Goal: Task Accomplishment & Management: Use online tool/utility

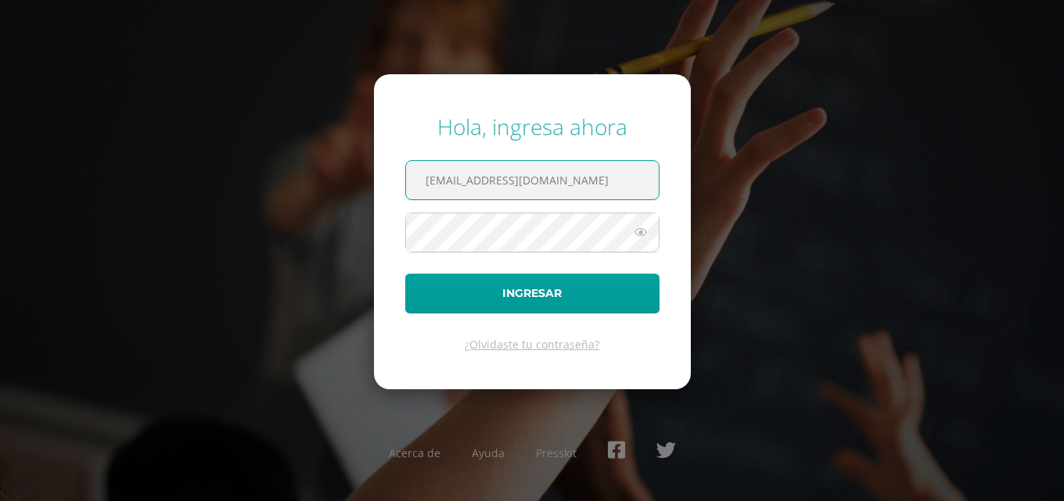
type input "[EMAIL_ADDRESS][DOMAIN_NAME]"
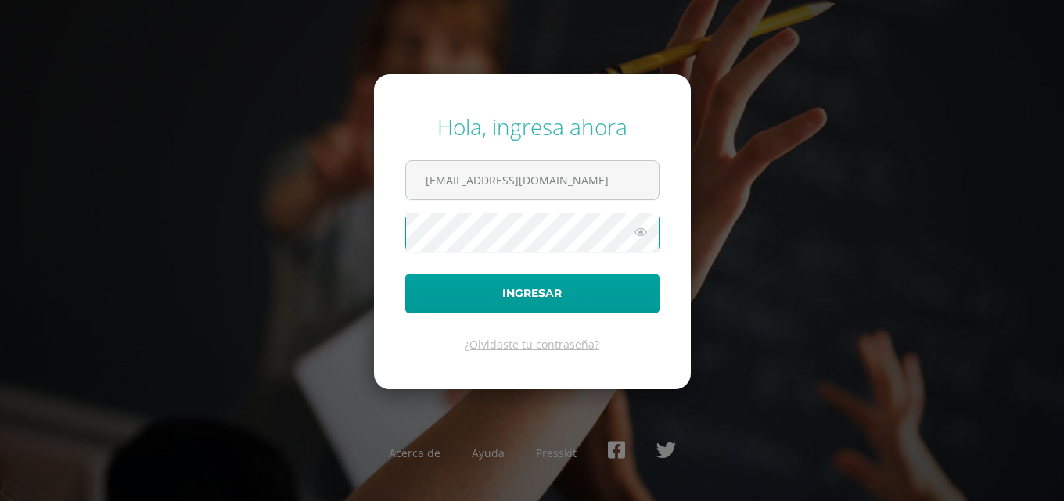
click at [405, 274] on button "Ingresar" at bounding box center [532, 294] width 254 height 40
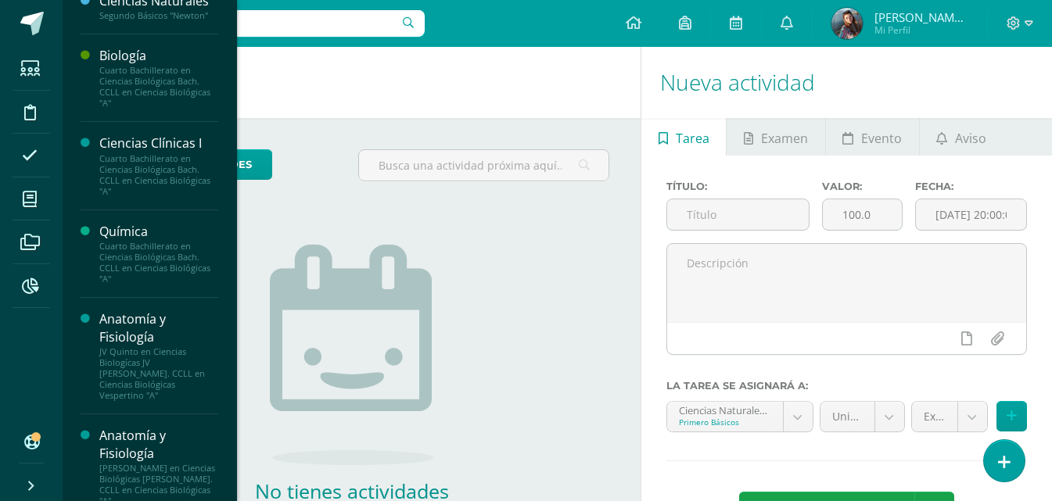
scroll to position [156, 0]
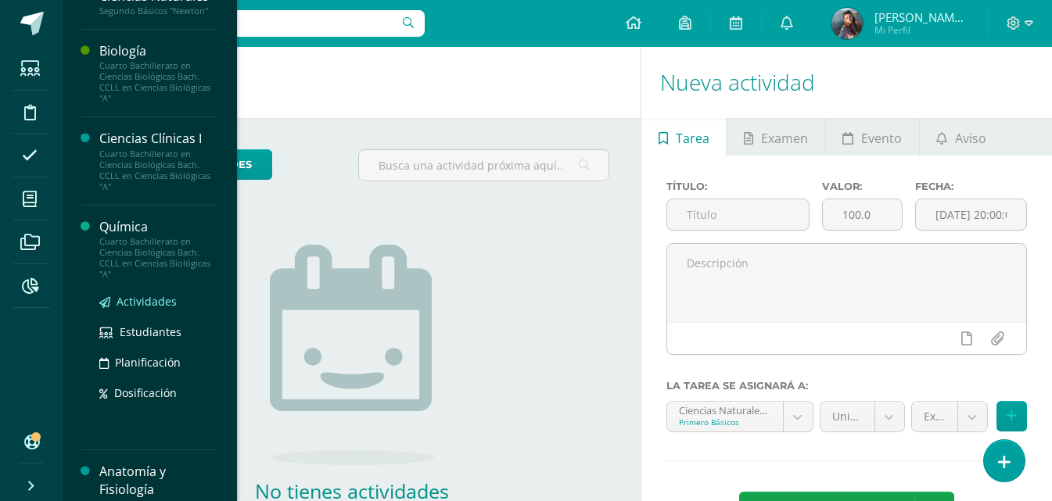
click at [127, 296] on span "Actividades" at bounding box center [147, 301] width 60 height 15
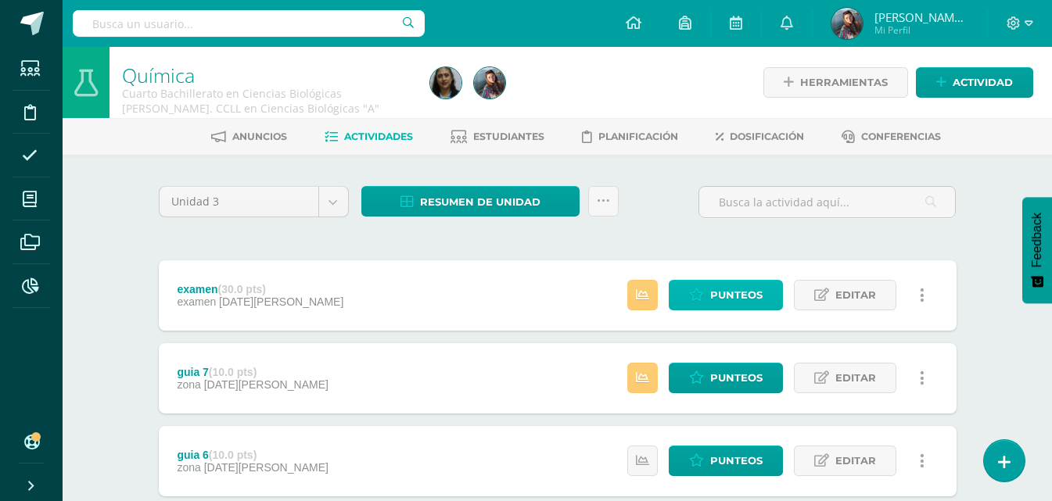
click at [774, 289] on link "Punteos" at bounding box center [726, 295] width 114 height 31
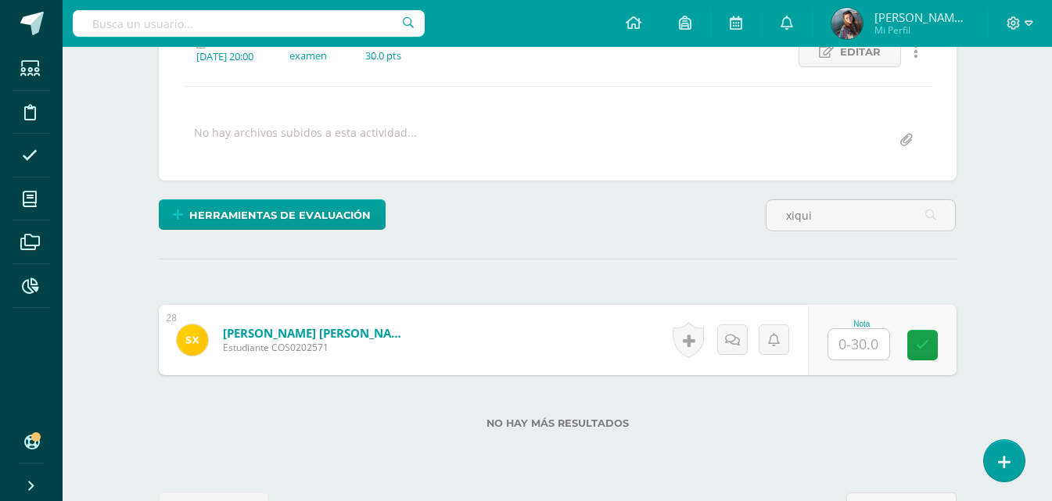
scroll to position [239, 0]
type input "xiqui"
click at [851, 351] on input "text" at bounding box center [858, 344] width 61 height 31
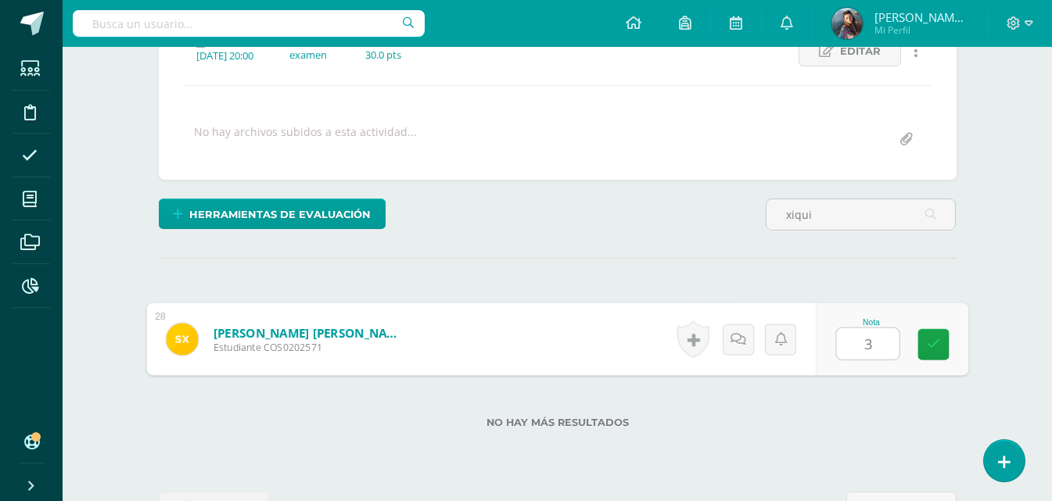
type input "30"
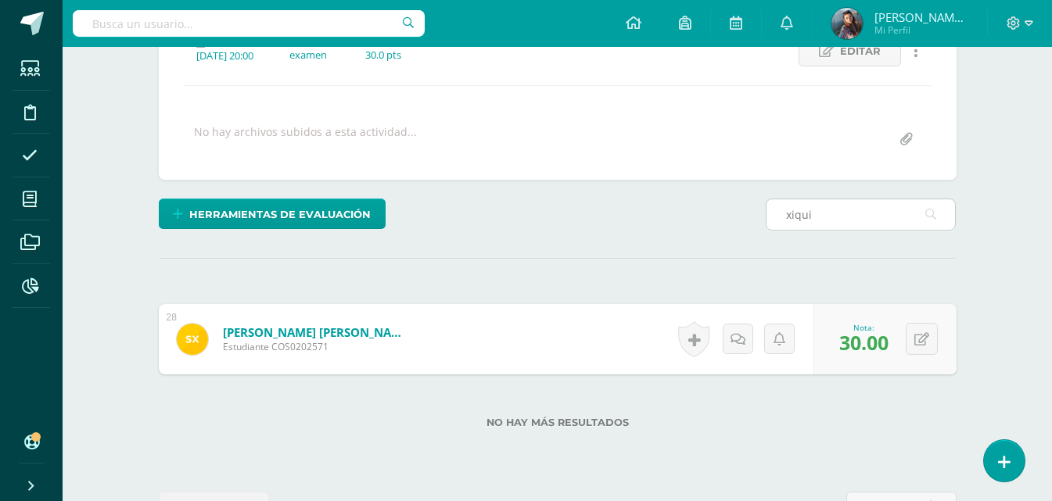
click at [836, 208] on input "xiqui" at bounding box center [861, 214] width 189 height 31
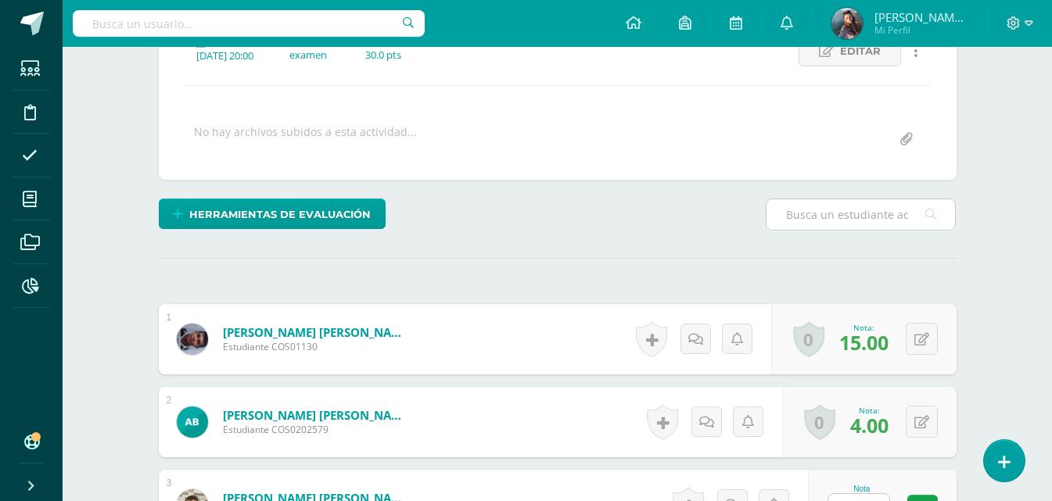
click at [836, 208] on input "text" at bounding box center [861, 214] width 189 height 31
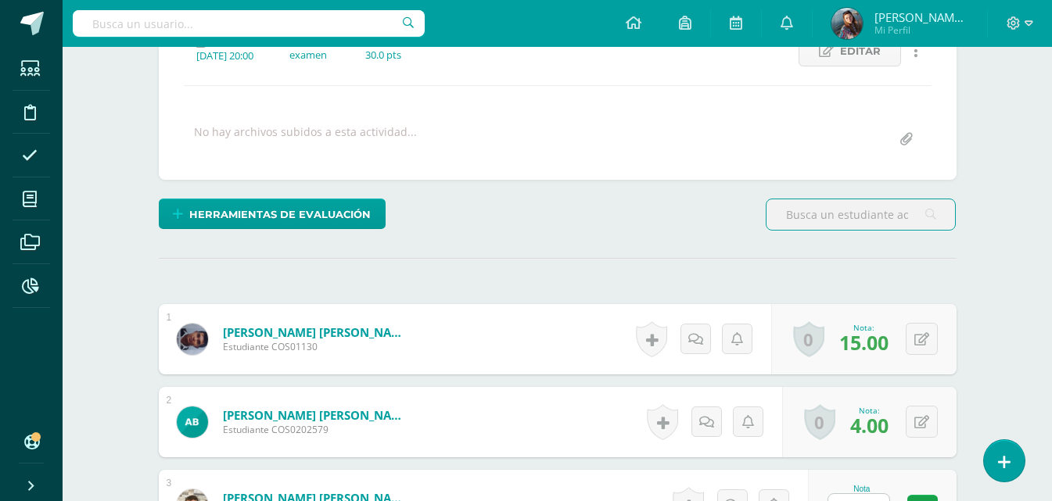
click at [864, 221] on input "text" at bounding box center [861, 214] width 189 height 31
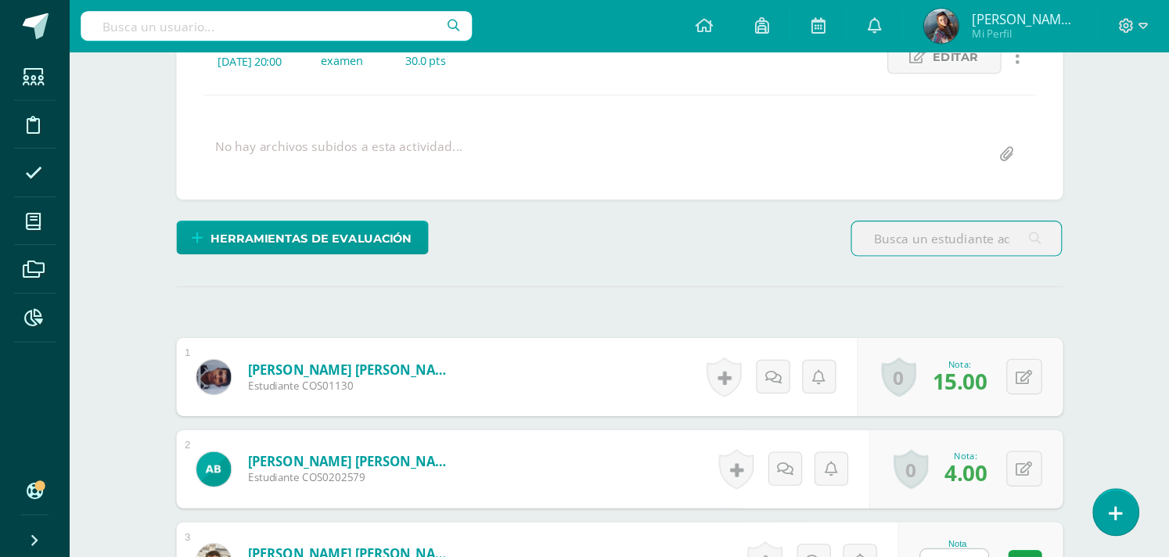
scroll to position [239, 0]
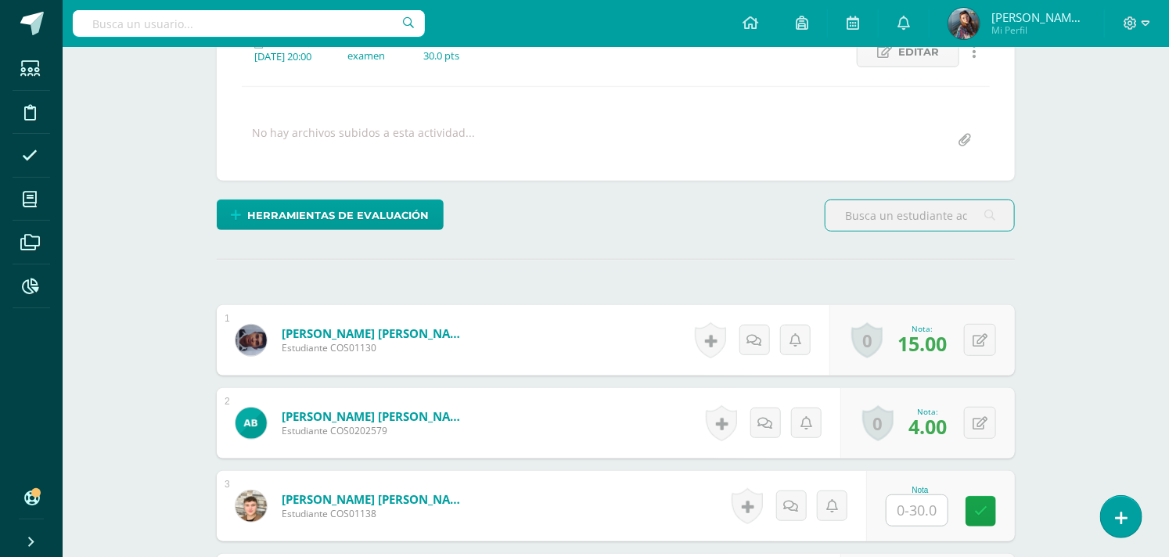
click at [936, 221] on input "text" at bounding box center [919, 215] width 189 height 31
click at [928, 213] on input "text" at bounding box center [919, 215] width 189 height 31
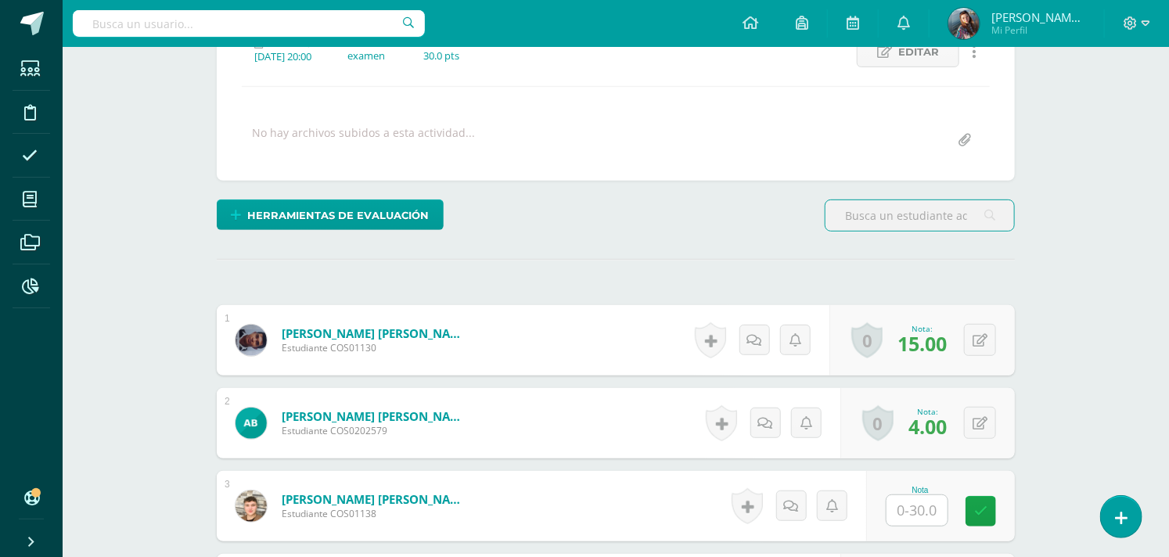
click at [932, 221] on input "text" at bounding box center [919, 215] width 189 height 31
click at [885, 224] on input "text" at bounding box center [919, 215] width 189 height 31
click at [911, 220] on input "text" at bounding box center [919, 215] width 189 height 31
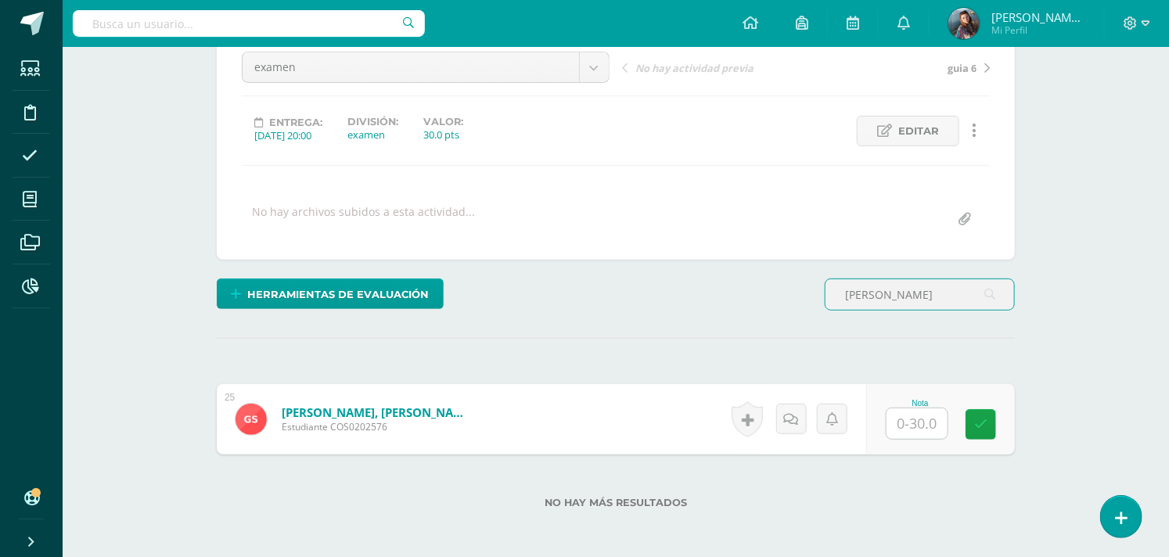
scroll to position [235, 0]
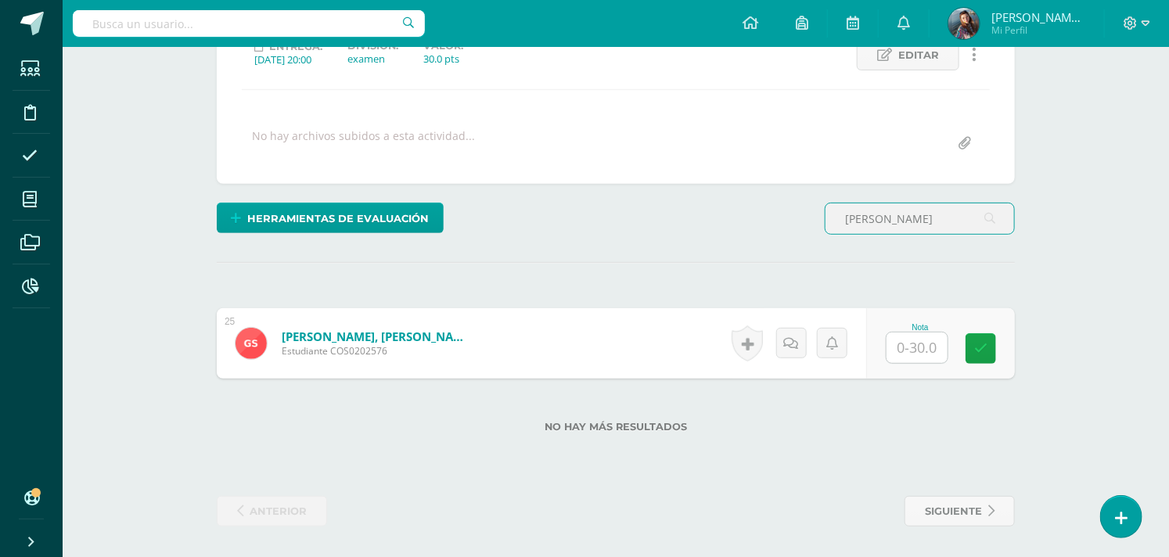
type input "gael"
click at [925, 354] on input "text" at bounding box center [916, 347] width 61 height 31
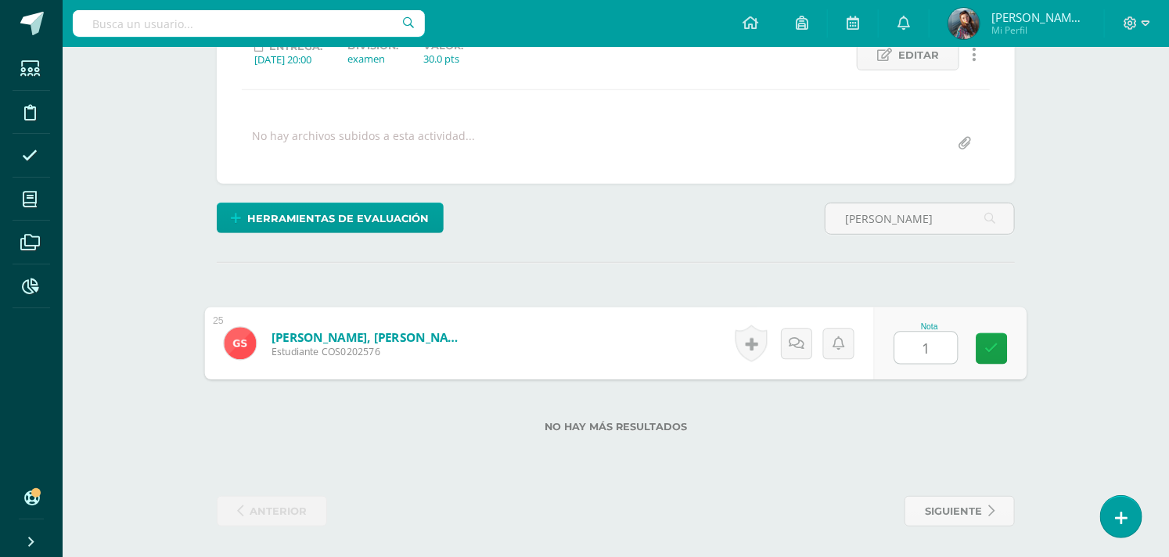
type input "13"
click at [869, 214] on input "gael" at bounding box center [919, 218] width 189 height 31
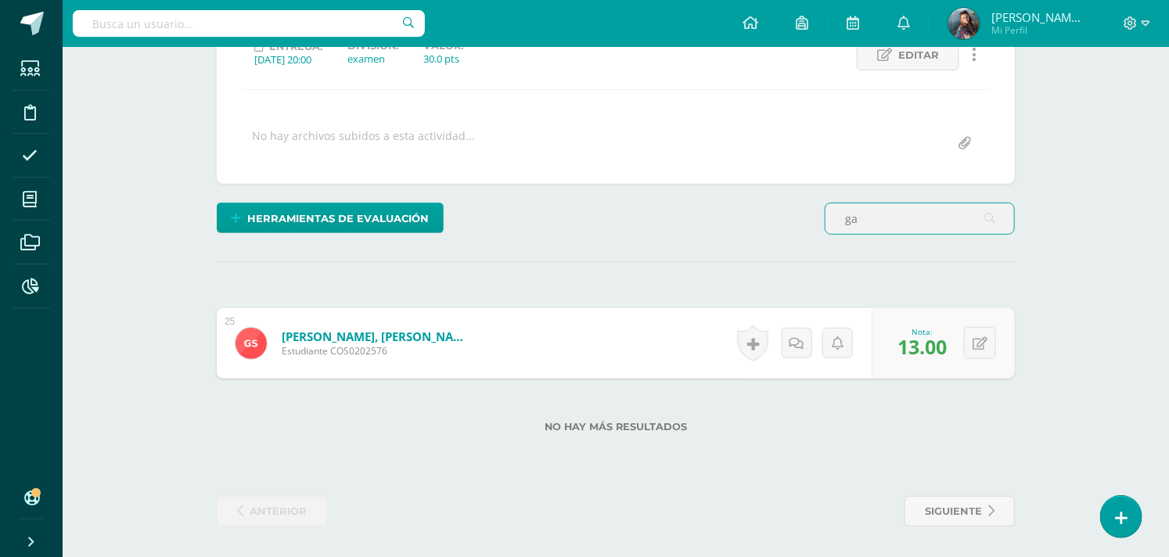
type input "g"
type input "angela"
click at [929, 347] on input "text" at bounding box center [916, 347] width 61 height 31
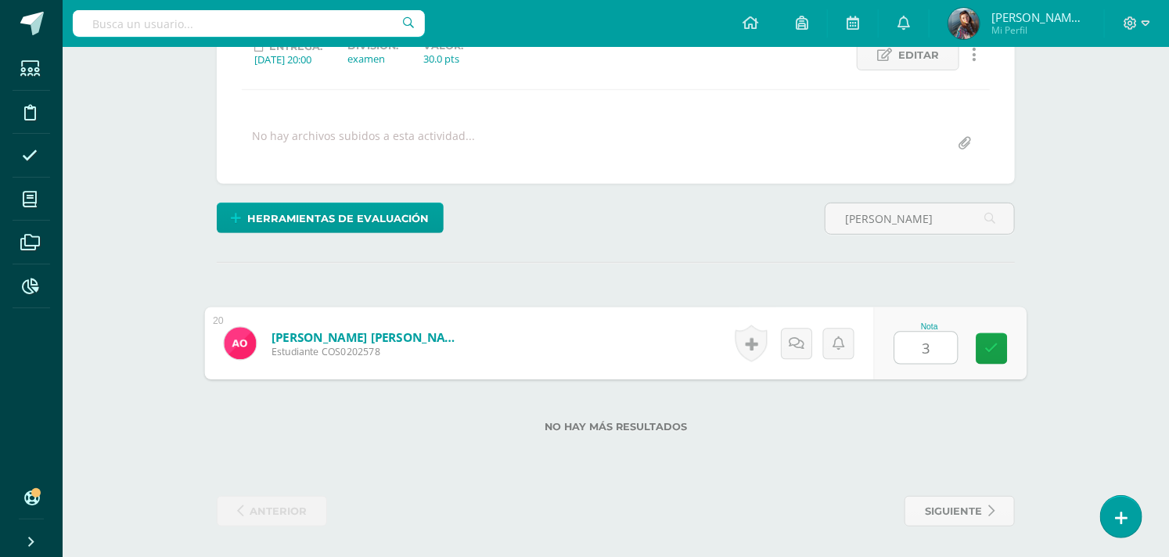
type input "30"
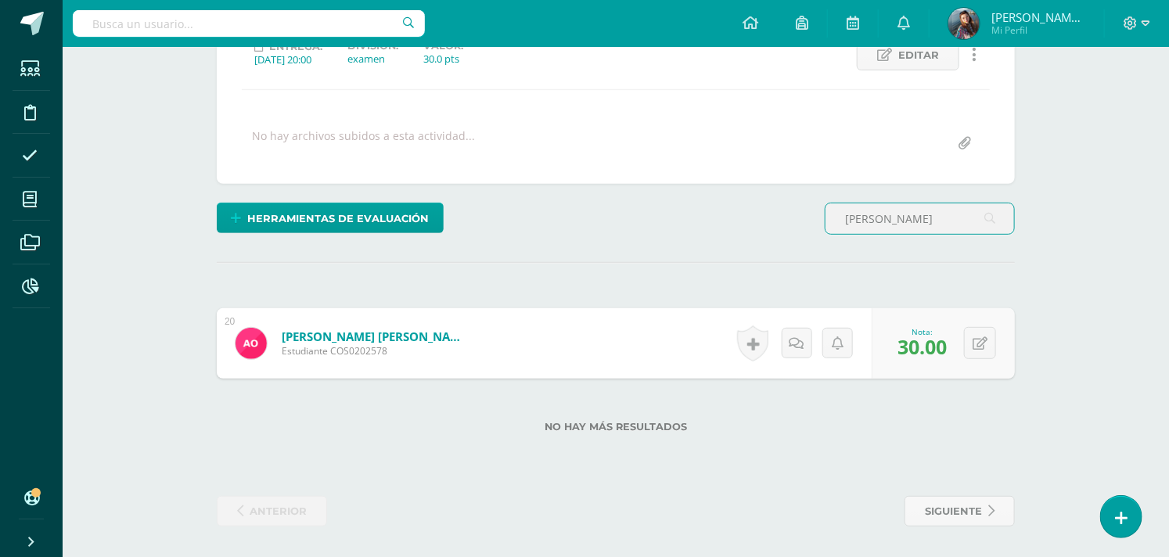
drag, startPoint x: 890, startPoint y: 214, endPoint x: 857, endPoint y: 254, distance: 51.7
click at [873, 235] on div "angela" at bounding box center [919, 225] width 203 height 45
type input "a"
type input "sharon"
click at [912, 340] on input "text" at bounding box center [916, 347] width 61 height 31
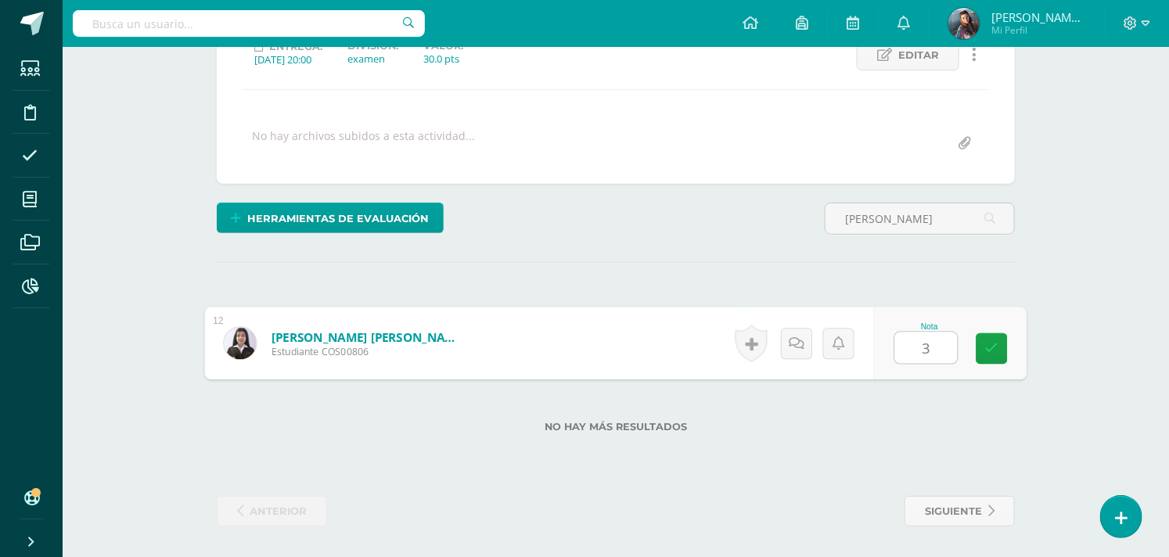
type input "30"
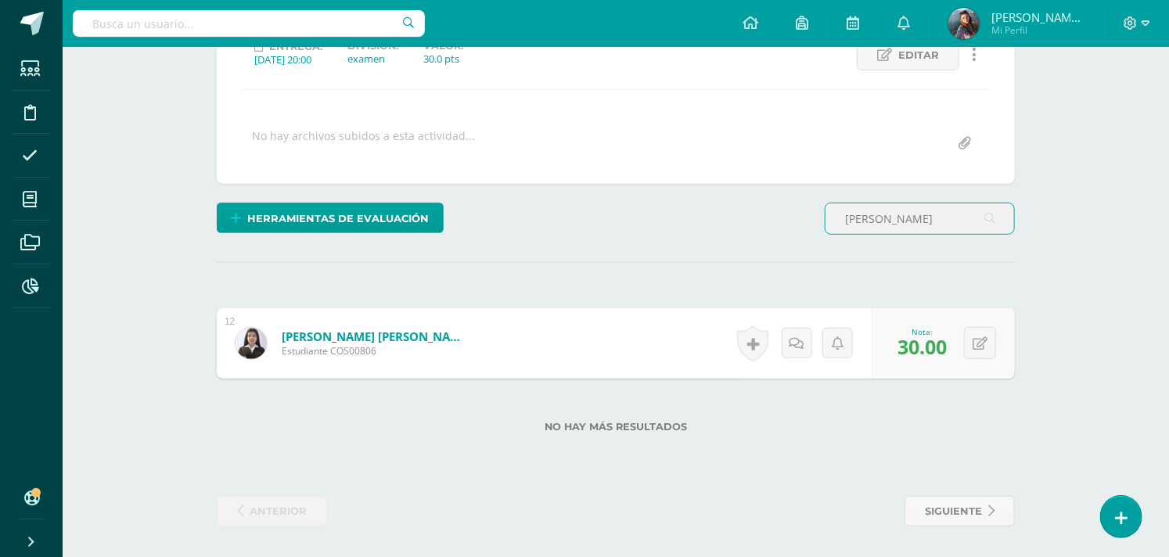
click at [884, 216] on input "sharon" at bounding box center [919, 218] width 189 height 31
type input "s"
type input "roxana e"
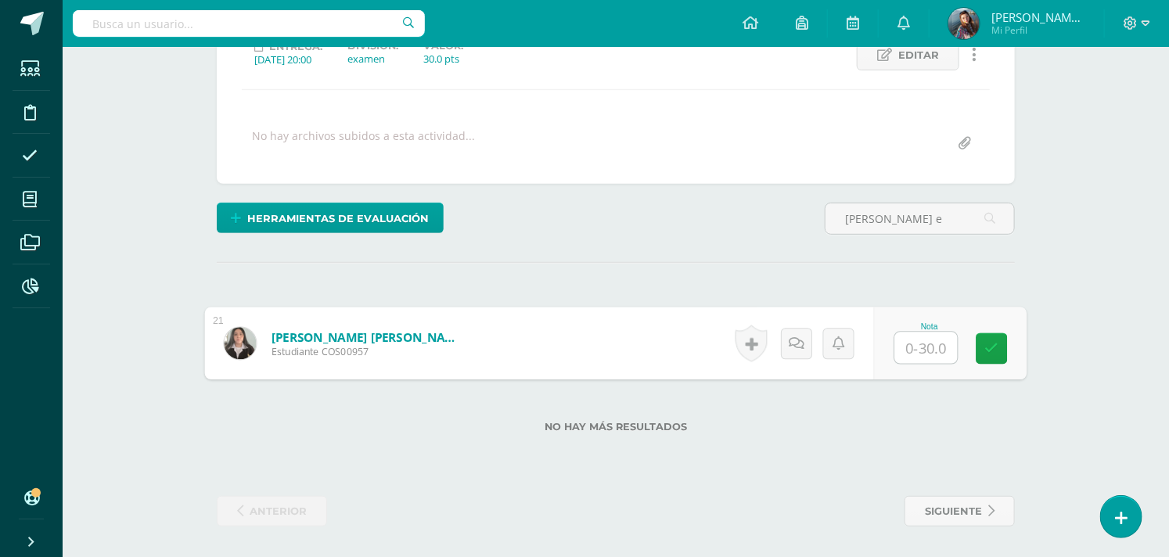
click at [911, 349] on input "text" at bounding box center [926, 347] width 63 height 31
type input "13"
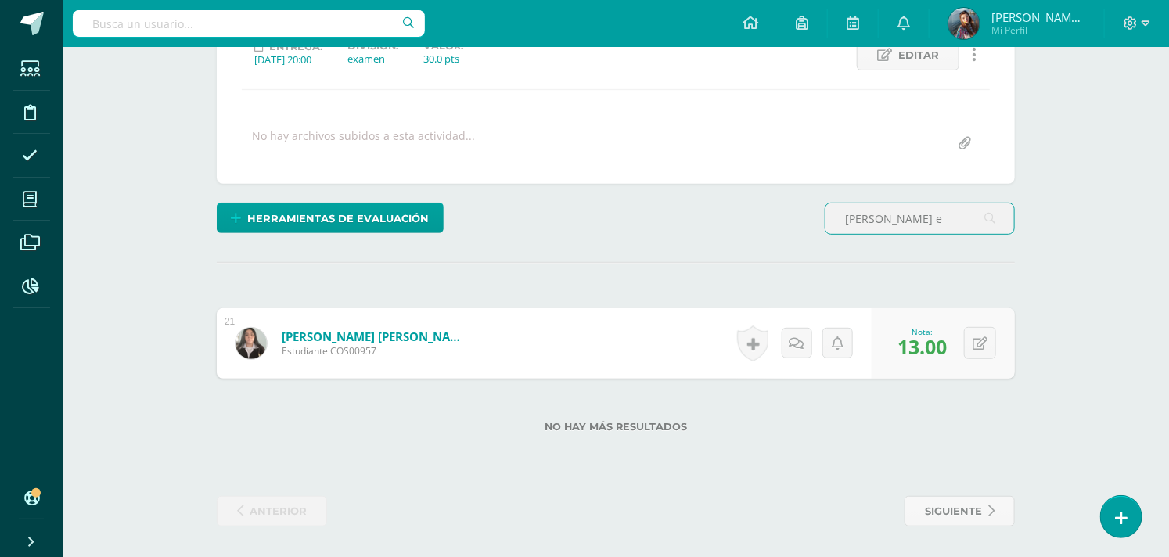
drag, startPoint x: 895, startPoint y: 213, endPoint x: 812, endPoint y: 242, distance: 88.1
click at [812, 242] on div "Herramientas de evaluación Lista de cotejo Escala de valoración Puntos Extra Su…" at bounding box center [615, 225] width 810 height 45
type input "eliam"
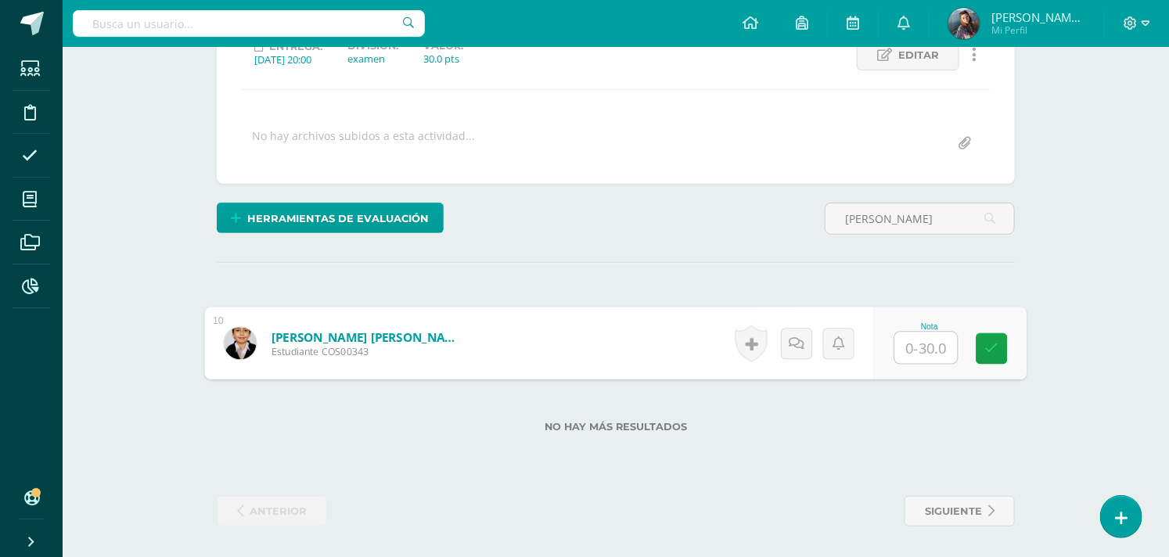
drag, startPoint x: 896, startPoint y: 353, endPoint x: 889, endPoint y: 355, distance: 8.2
click at [892, 354] on div "Nota" at bounding box center [950, 343] width 153 height 73
type input "15"
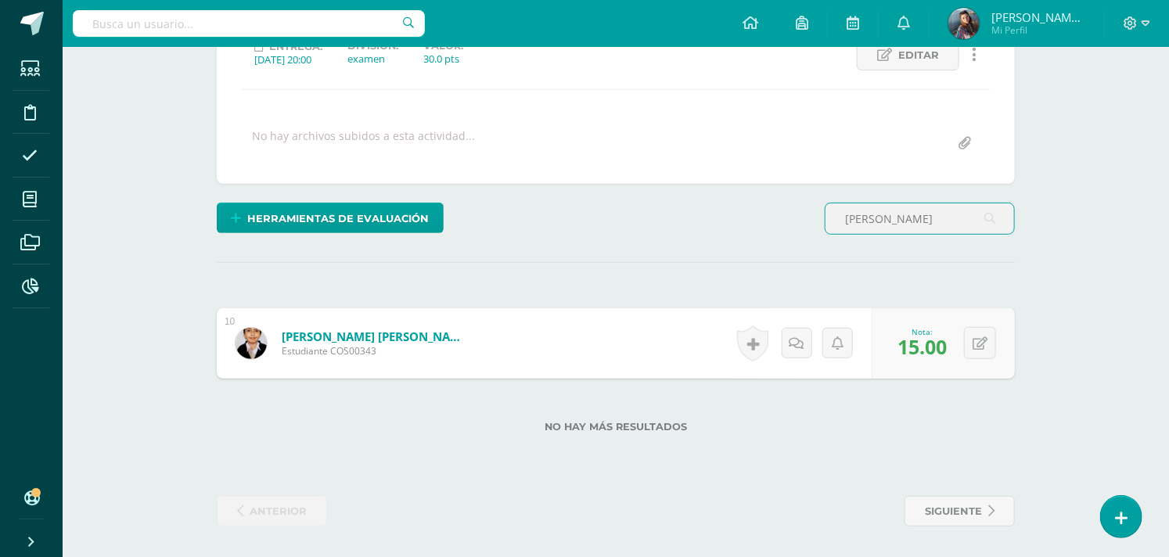
drag, startPoint x: 882, startPoint y: 215, endPoint x: 601, endPoint y: 217, distance: 281.6
click at [601, 217] on div "Herramientas de evaluación Lista de cotejo Escala de valoración Puntos Extra Su…" at bounding box center [615, 225] width 810 height 45
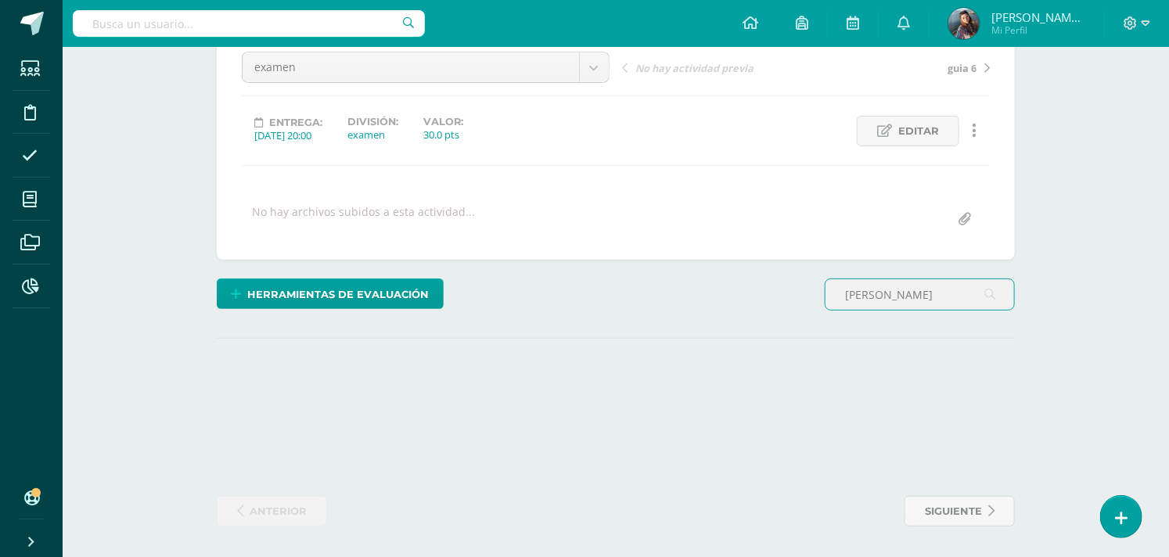
scroll to position [236, 0]
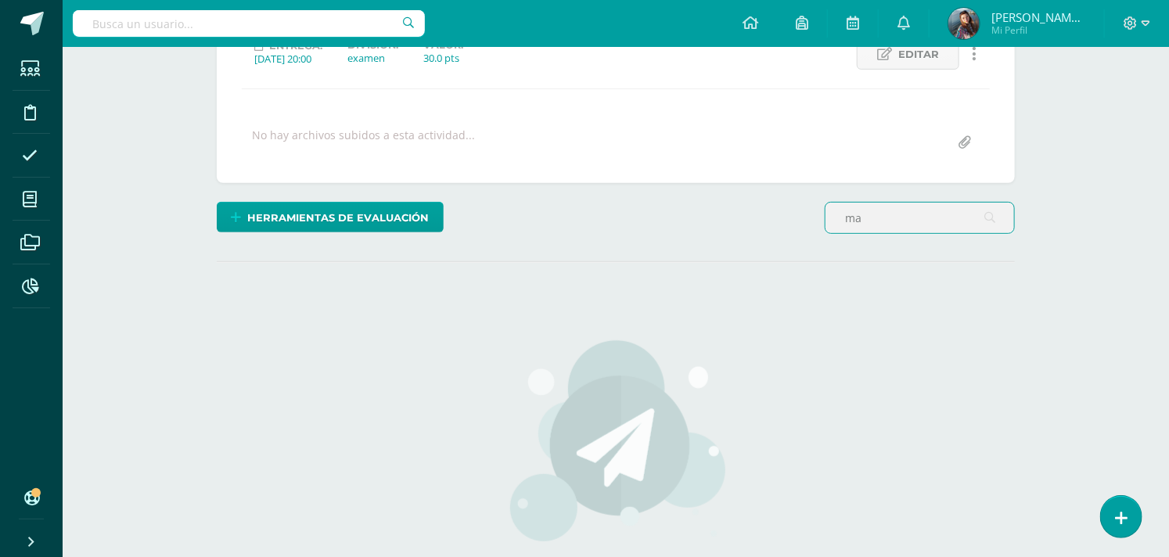
type input "m"
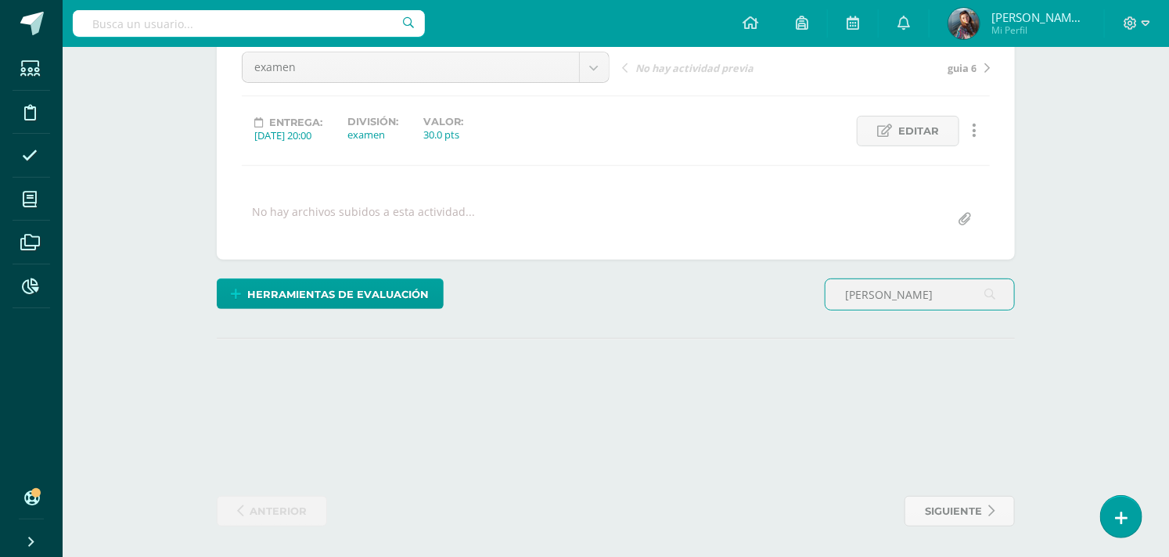
scroll to position [235, 0]
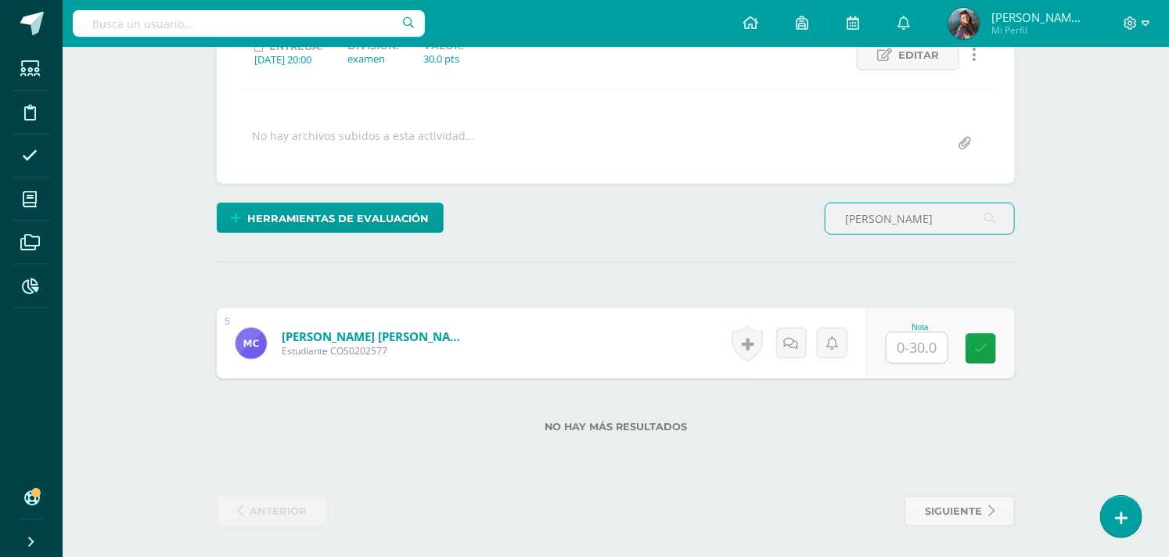
type input "ivon"
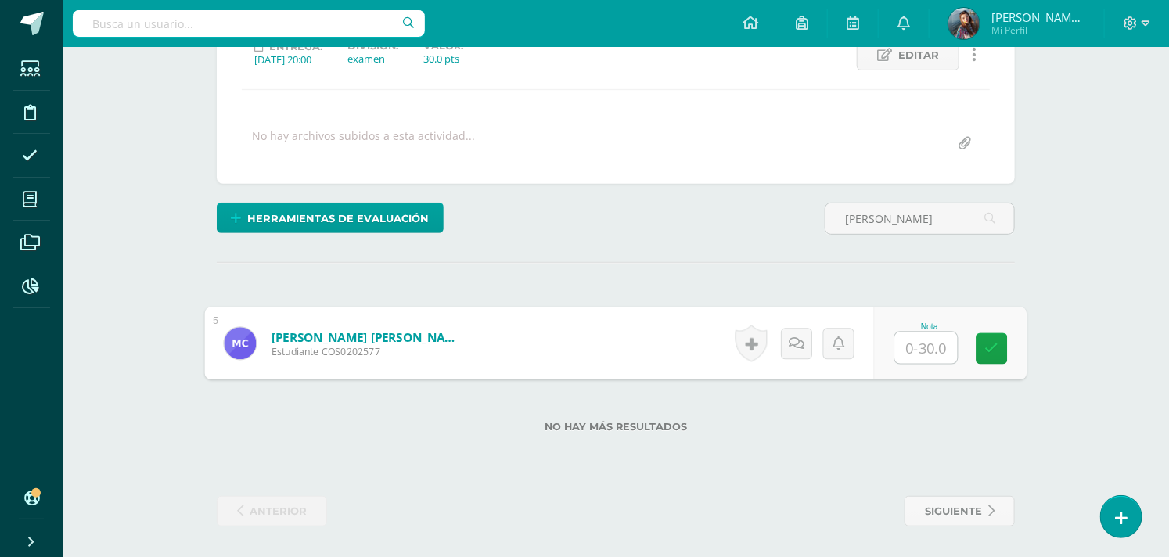
click at [906, 347] on input "text" at bounding box center [926, 347] width 63 height 31
type input "28"
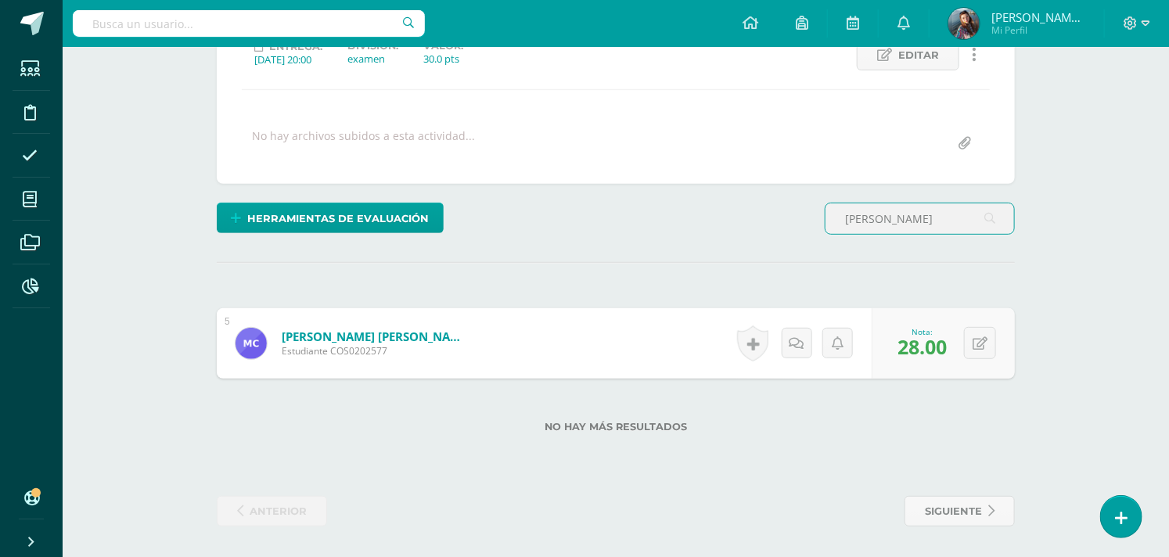
drag, startPoint x: 928, startPoint y: 217, endPoint x: 788, endPoint y: 264, distance: 146.9
click at [788, 264] on div "¿Estás seguro que quieres eliminar esta actividad? Esto borrará la actividad y …" at bounding box center [615, 239] width 810 height 576
type input "omar"
click at [912, 356] on input "text" at bounding box center [916, 347] width 61 height 31
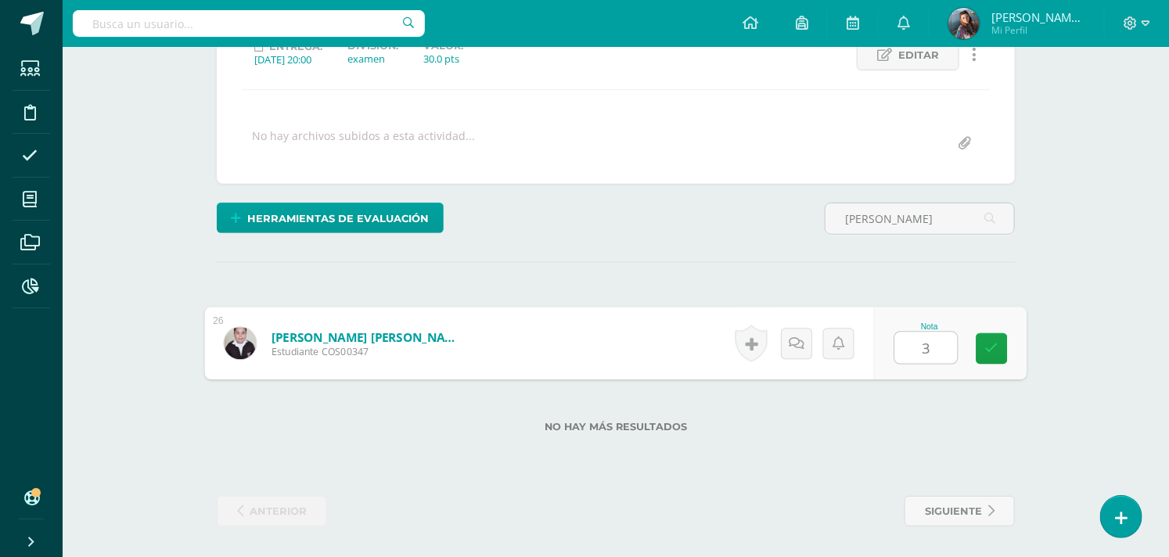
type input "30"
click at [1051, 9] on div at bounding box center [1136, 23] width 64 height 47
click at [1051, 28] on icon at bounding box center [1130, 23] width 14 height 14
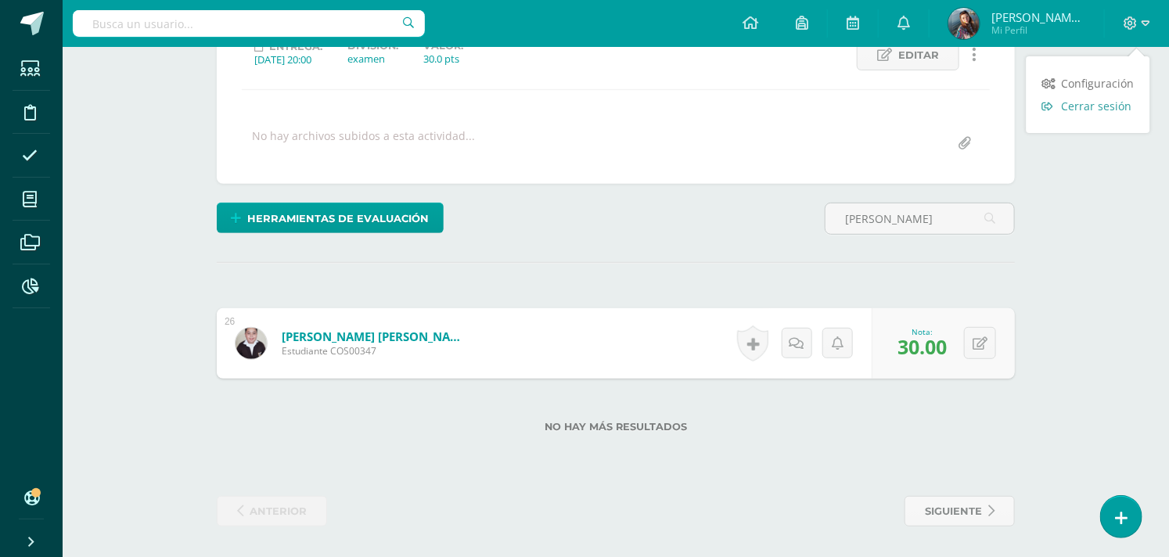
click at [1051, 106] on span "Cerrar sesión" at bounding box center [1096, 106] width 70 height 15
